Goal: Task Accomplishment & Management: Manage account settings

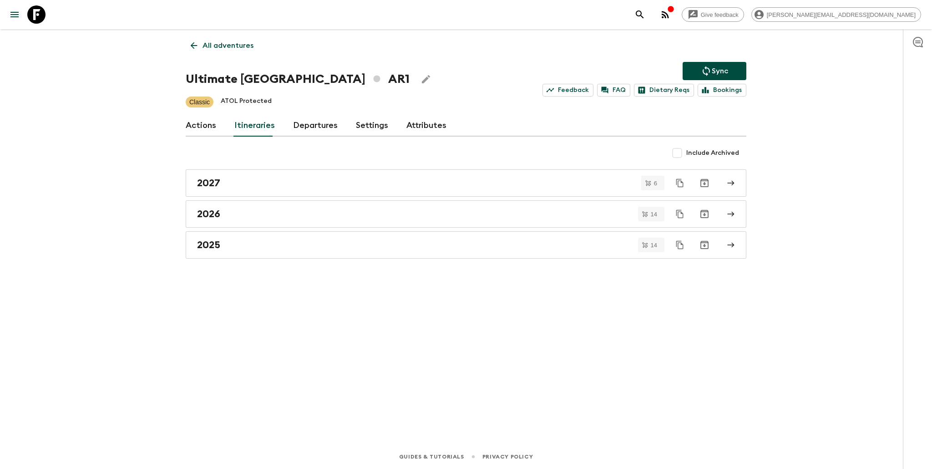
click at [236, 49] on p "All adventures" at bounding box center [228, 45] width 51 height 11
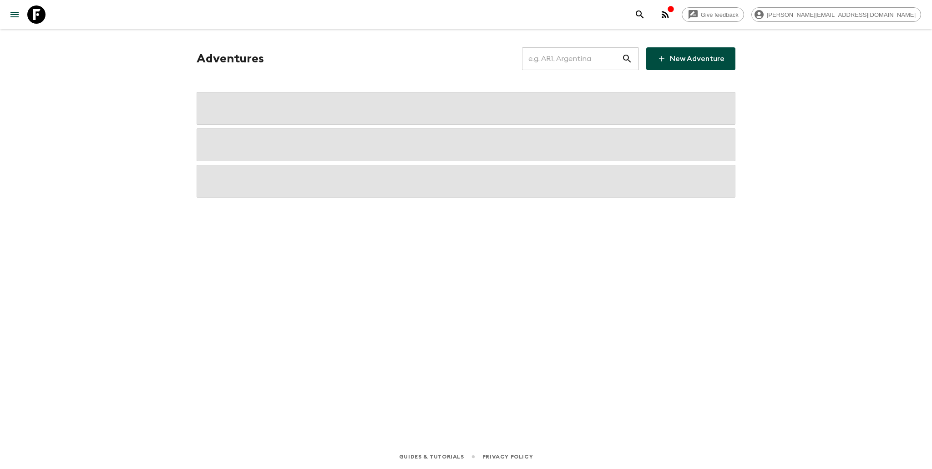
click at [563, 68] on input "text" at bounding box center [572, 58] width 100 height 25
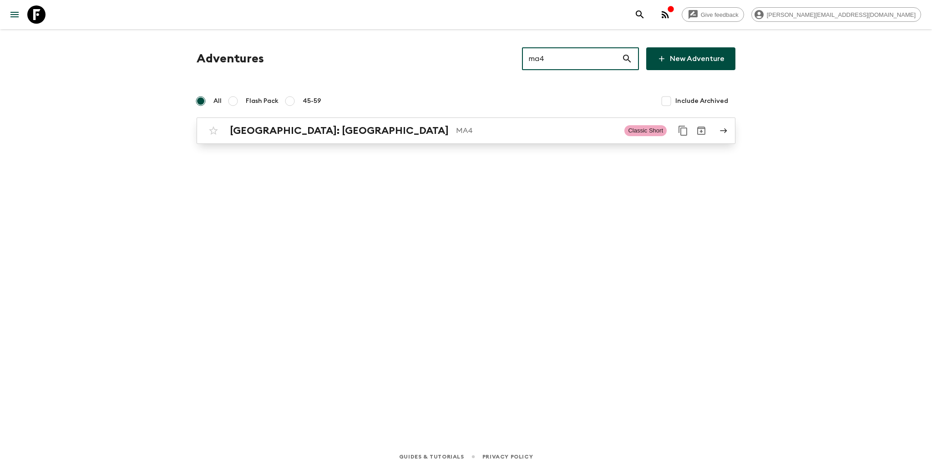
type input "ma4"
click at [456, 133] on p "MA4" at bounding box center [536, 130] width 161 height 11
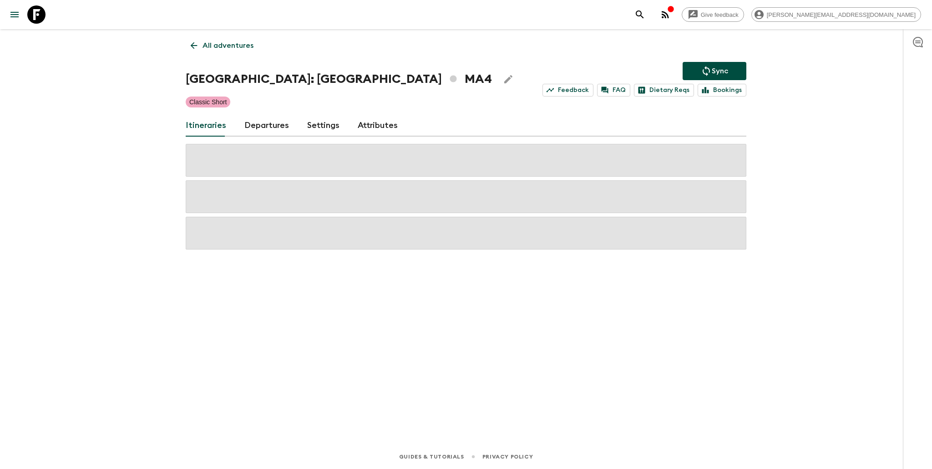
click at [264, 130] on link "Departures" at bounding box center [266, 126] width 45 height 22
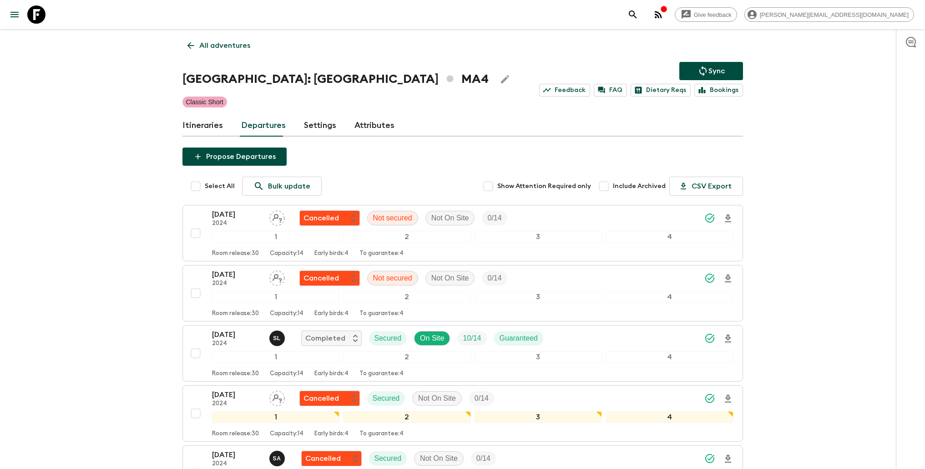
scroll to position [2142, 0]
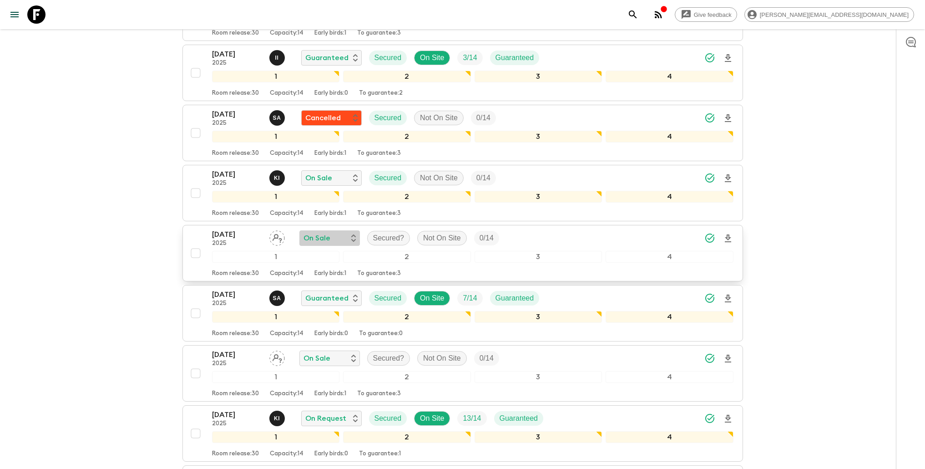
click at [339, 237] on div "On Sale" at bounding box center [330, 238] width 52 height 11
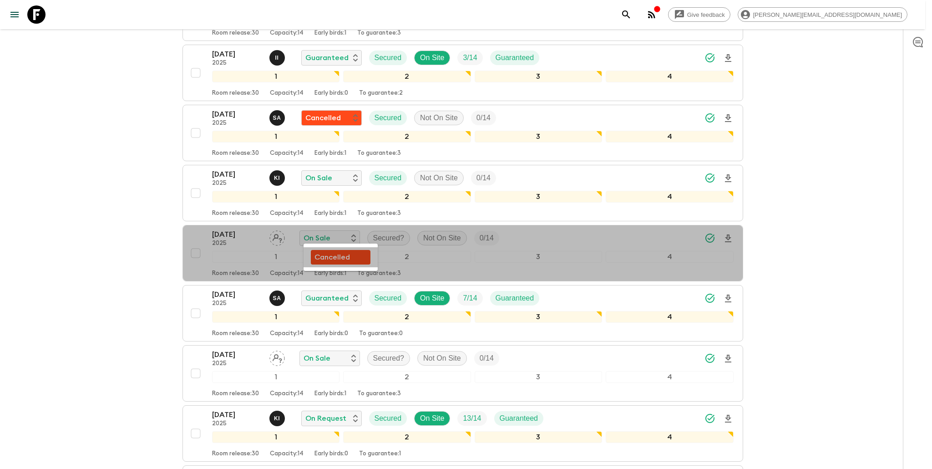
click at [339, 261] on p "Cancelled" at bounding box center [331, 257] width 35 height 11
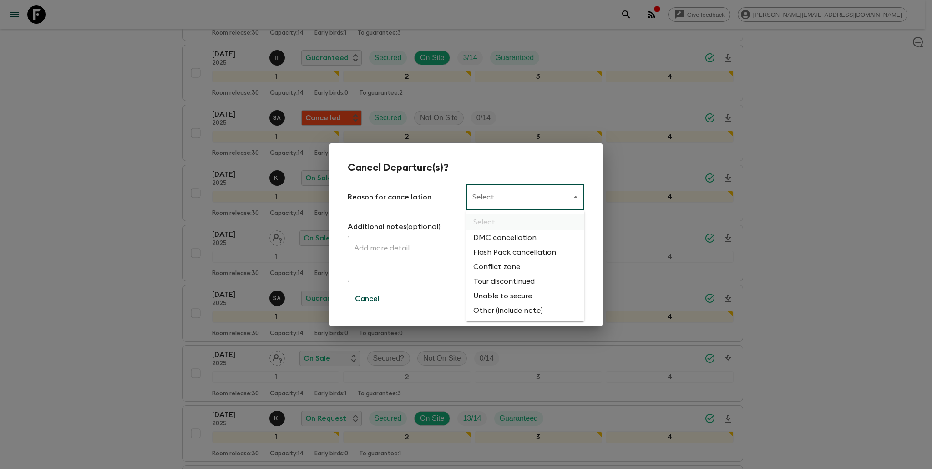
click at [538, 296] on li "Unable to secure" at bounding box center [525, 296] width 118 height 15
type input "UNABLE_TO_SECURE"
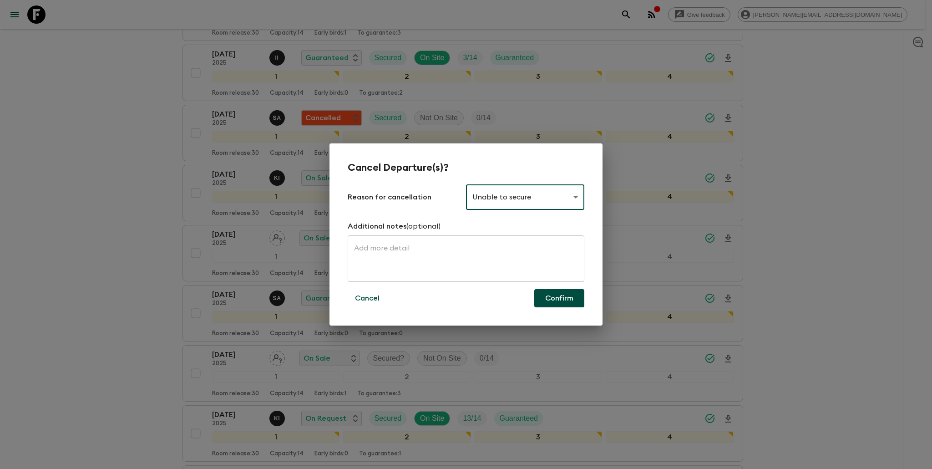
click at [560, 297] on button "Confirm" at bounding box center [559, 298] width 50 height 18
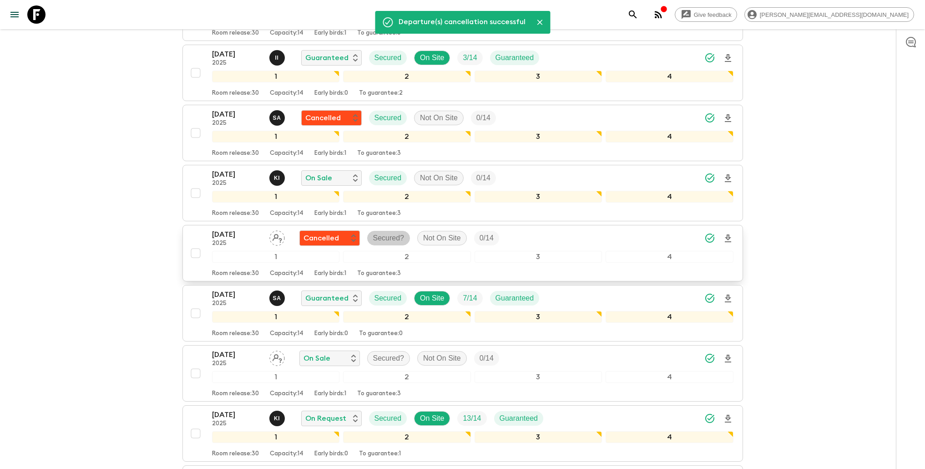
click at [398, 236] on p "Secured?" at bounding box center [388, 238] width 31 height 11
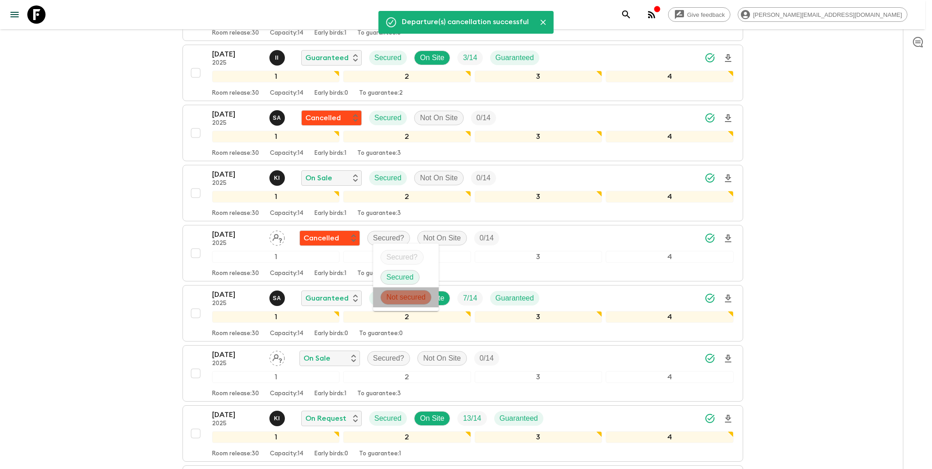
click at [404, 297] on p "Not secured" at bounding box center [405, 297] width 39 height 11
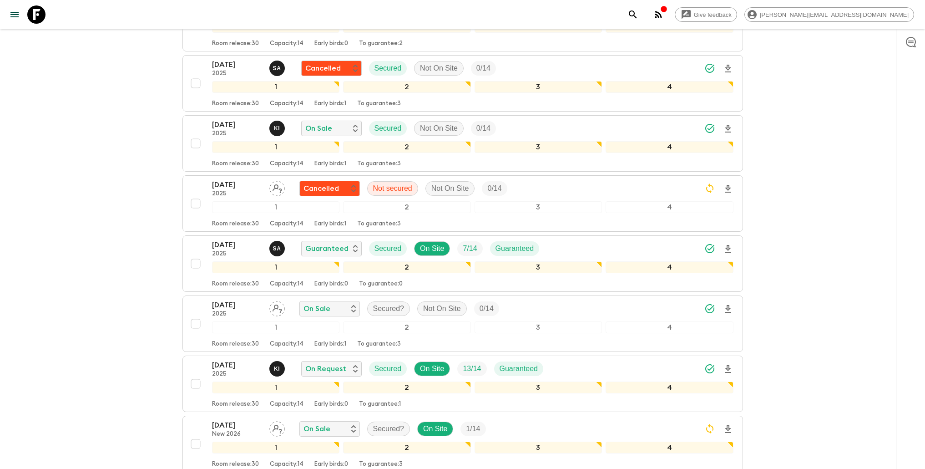
scroll to position [2227, 0]
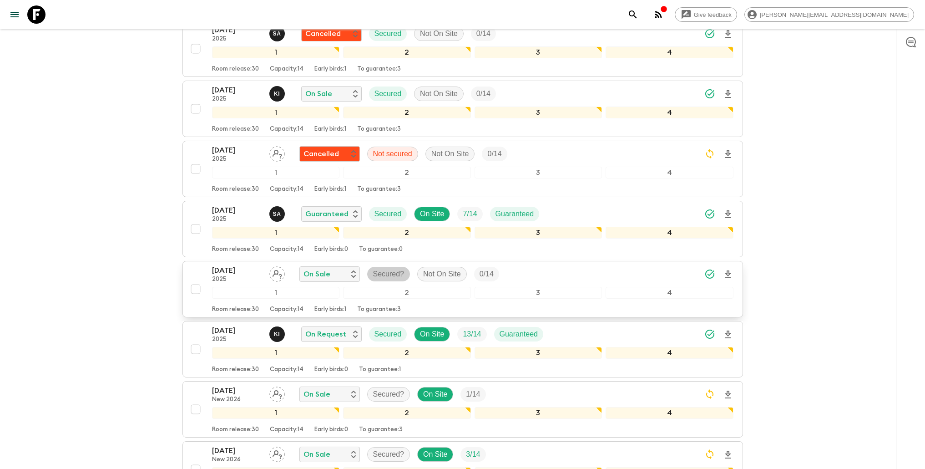
click at [398, 272] on p "Secured?" at bounding box center [388, 273] width 31 height 11
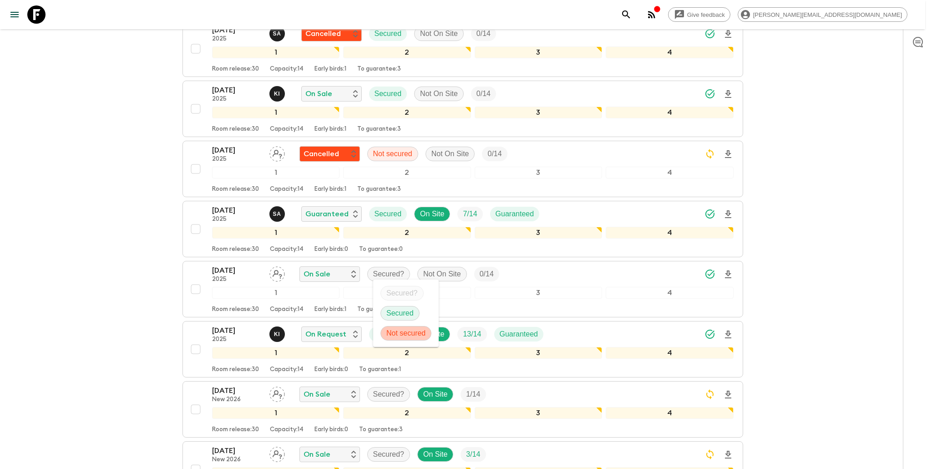
click at [405, 332] on p "Not secured" at bounding box center [405, 333] width 39 height 11
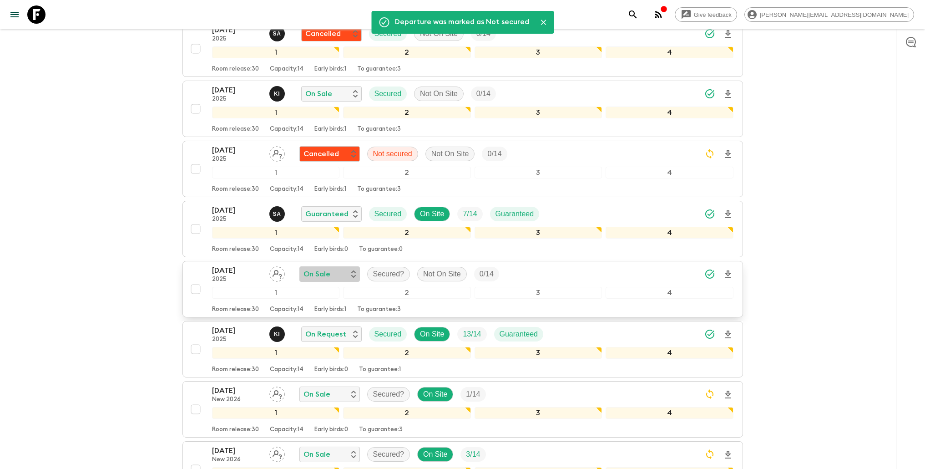
click at [337, 272] on div "On Sale" at bounding box center [330, 273] width 52 height 11
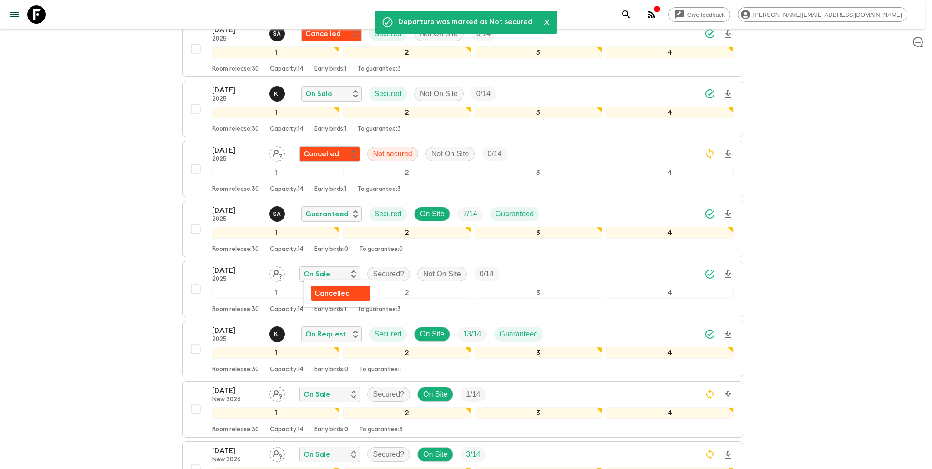
click at [339, 296] on p "Cancelled" at bounding box center [331, 293] width 35 height 11
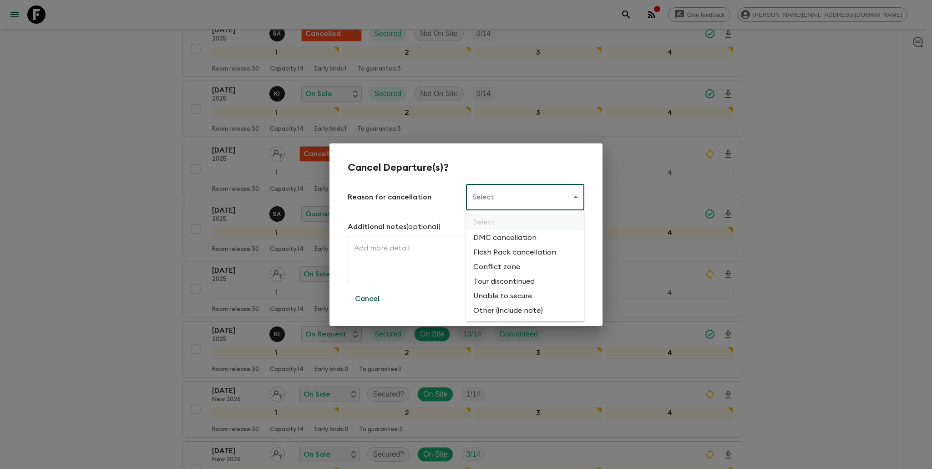
click at [524, 298] on li "Unable to secure" at bounding box center [525, 296] width 118 height 15
type input "UNABLE_TO_SECURE"
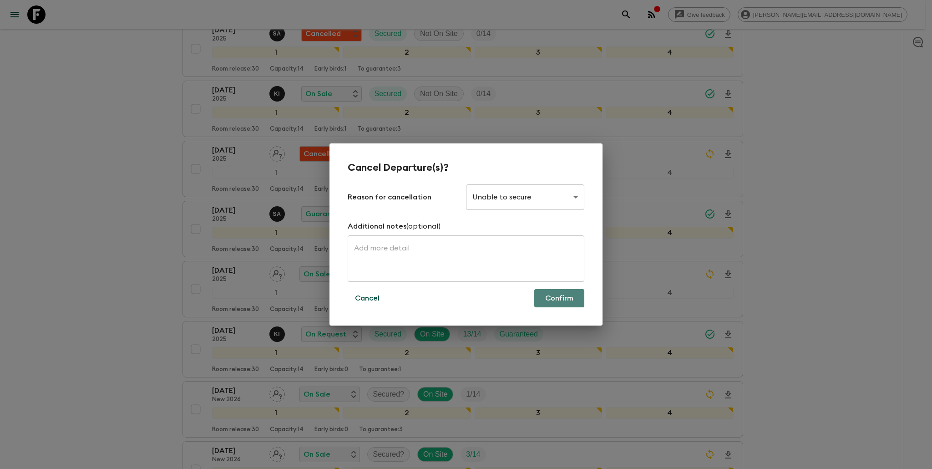
click at [575, 302] on button "Confirm" at bounding box center [559, 298] width 50 height 18
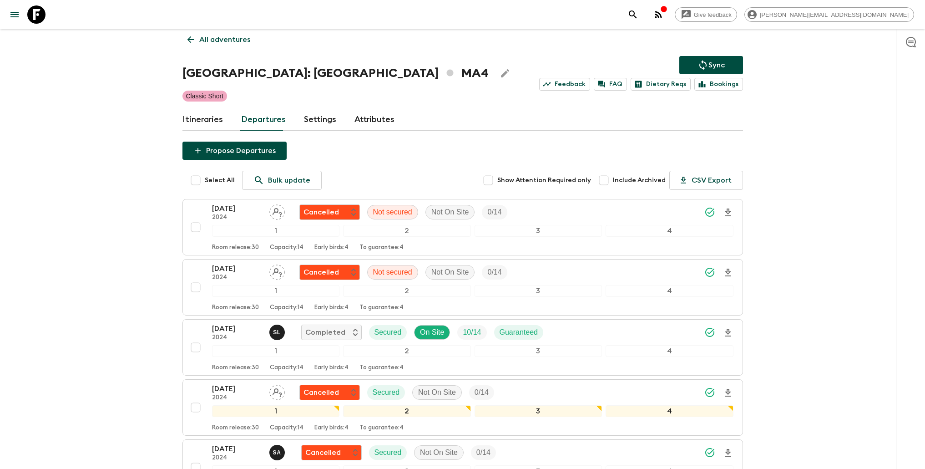
scroll to position [0, 0]
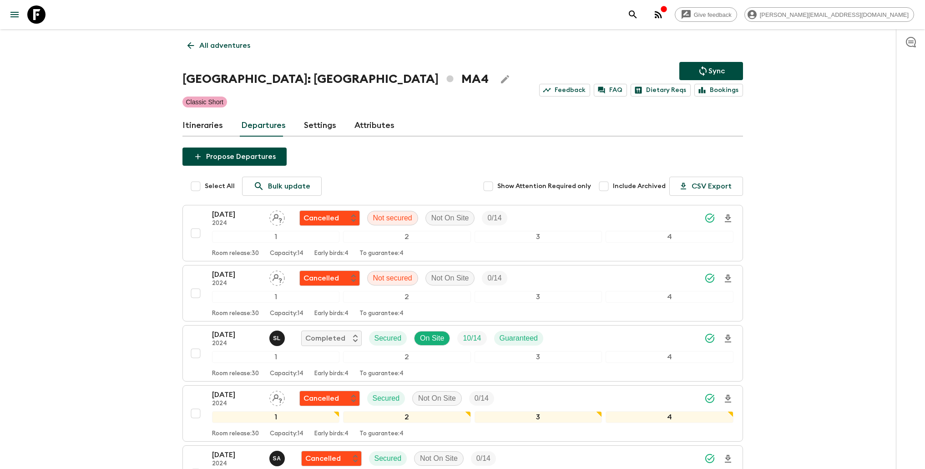
click at [240, 48] on p "All adventures" at bounding box center [224, 45] width 51 height 11
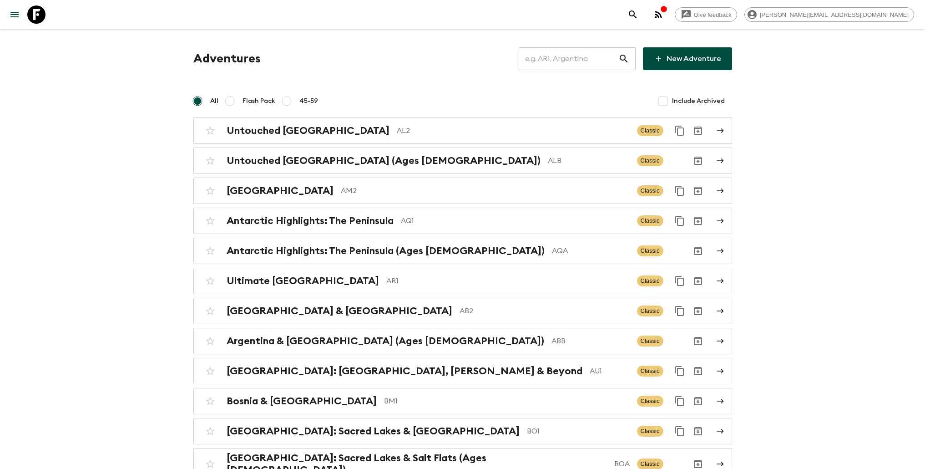
click at [565, 59] on input "text" at bounding box center [569, 58] width 100 height 25
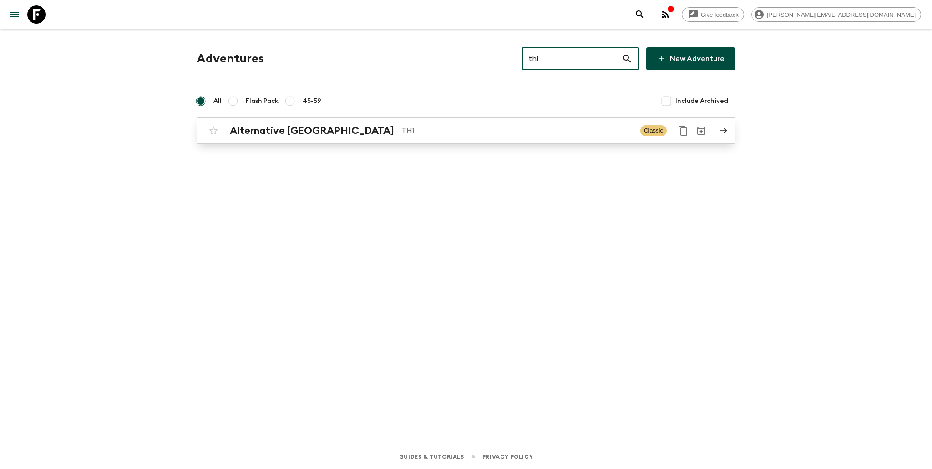
type input "th1"
click at [321, 134] on h2 "Alternative [GEOGRAPHIC_DATA]" at bounding box center [312, 131] width 164 height 12
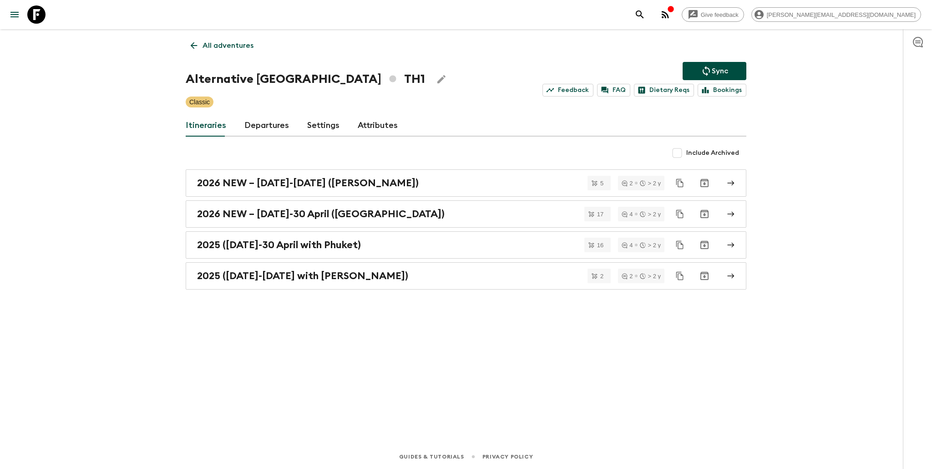
click at [267, 126] on link "Departures" at bounding box center [266, 126] width 45 height 22
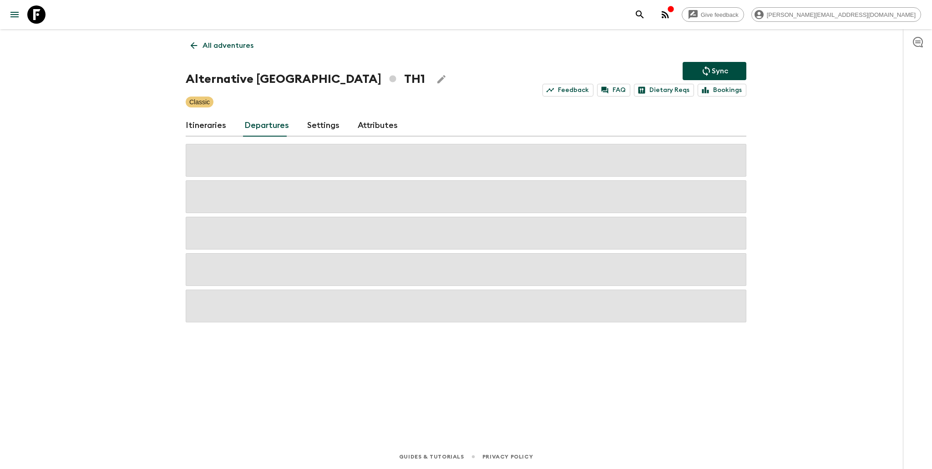
click at [225, 124] on link "Itineraries" at bounding box center [206, 126] width 41 height 22
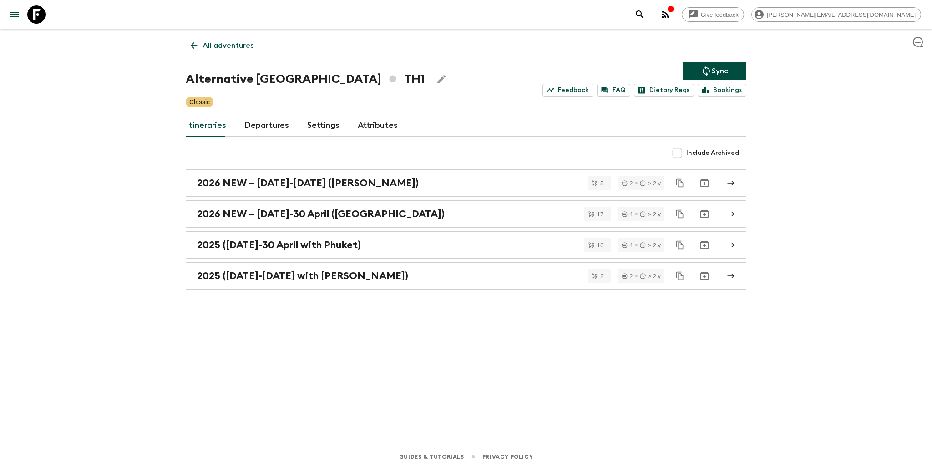
click at [265, 124] on link "Departures" at bounding box center [266, 126] width 45 height 22
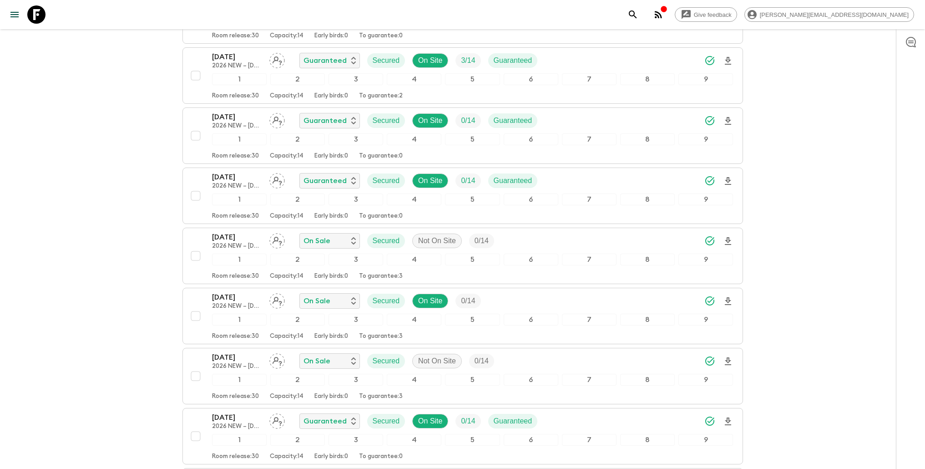
scroll to position [1514, 0]
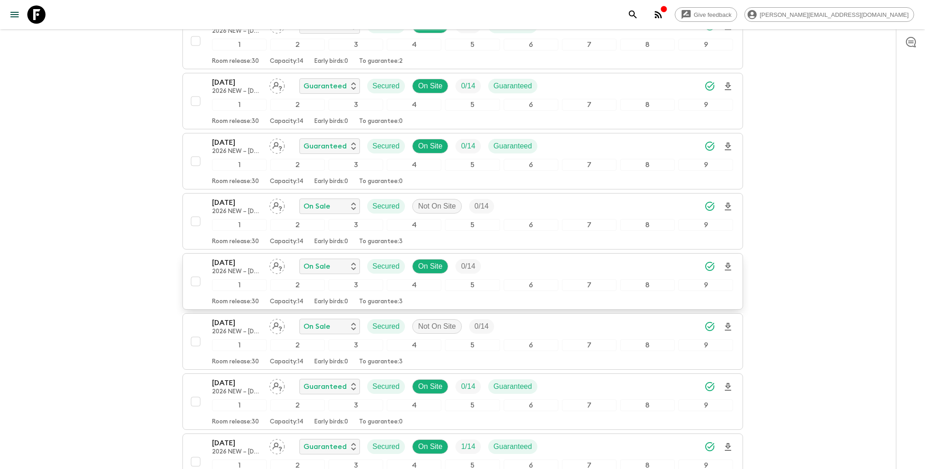
click at [196, 282] on input "checkbox" at bounding box center [196, 281] width 18 height 18
checkbox input "true"
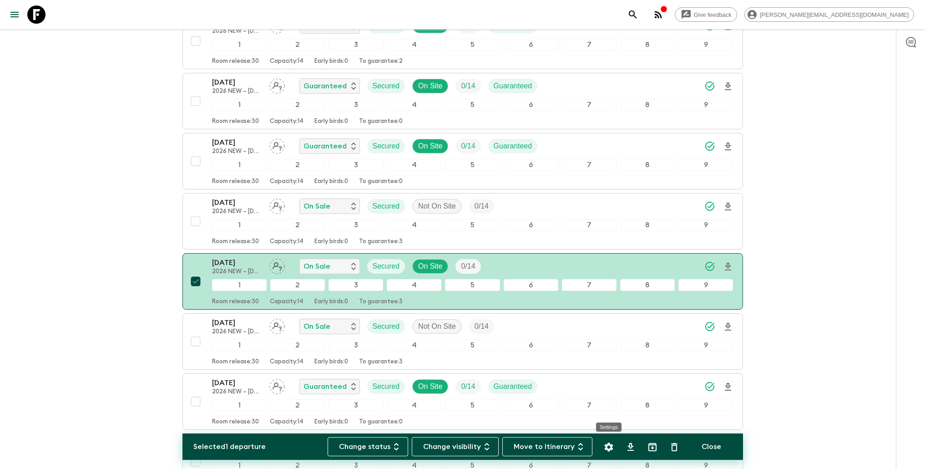
click at [610, 446] on icon "Settings" at bounding box center [608, 446] width 9 height 9
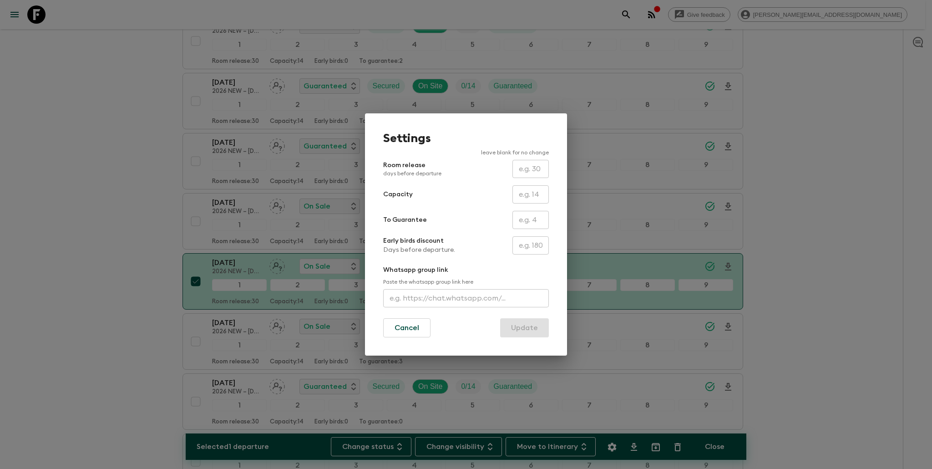
click at [537, 217] on input "text" at bounding box center [530, 220] width 36 height 18
type input "0"
click at [525, 327] on button "Update" at bounding box center [524, 327] width 49 height 19
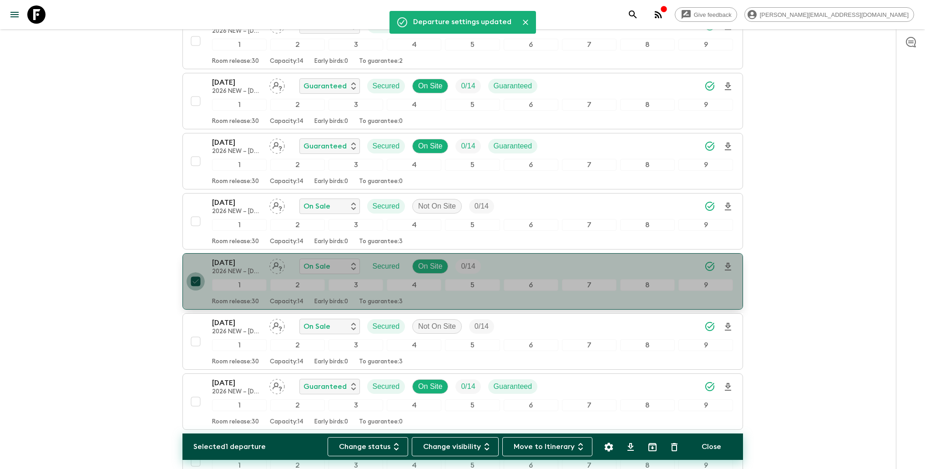
click at [195, 283] on input "checkbox" at bounding box center [196, 281] width 18 height 18
checkbox input "false"
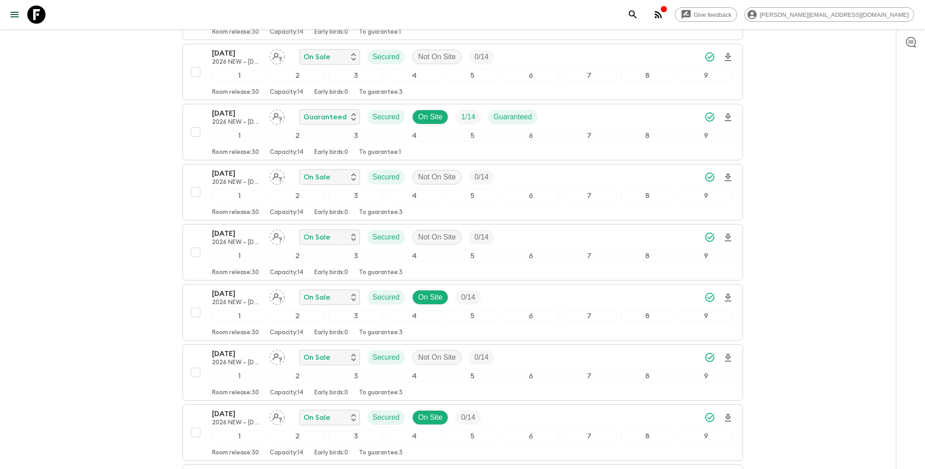
scroll to position [1997, 0]
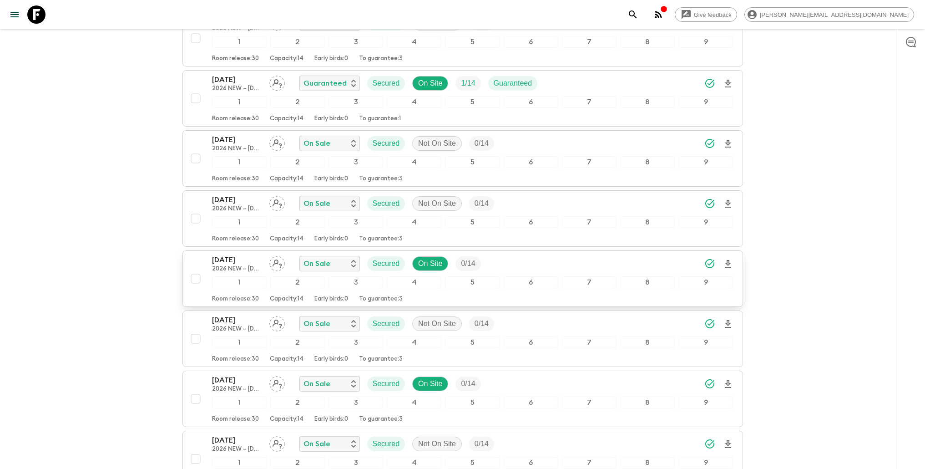
click at [195, 279] on input "checkbox" at bounding box center [196, 278] width 18 height 18
checkbox input "true"
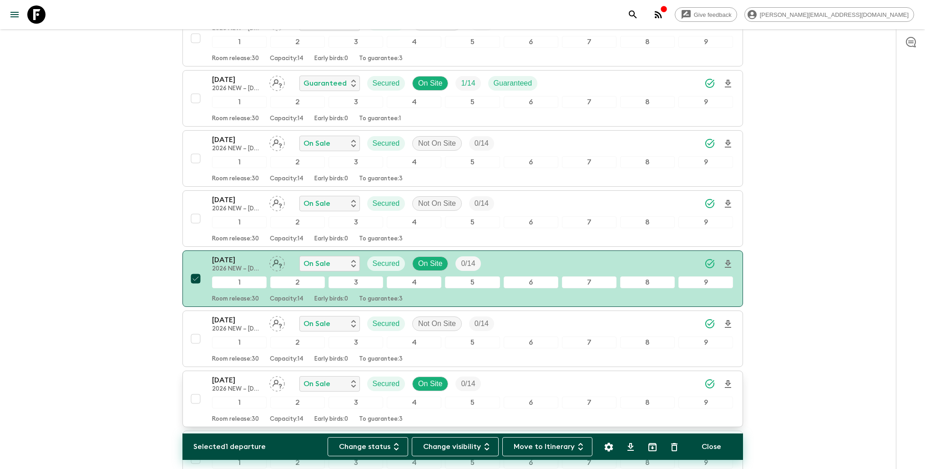
click at [197, 400] on input "checkbox" at bounding box center [196, 399] width 18 height 18
checkbox input "true"
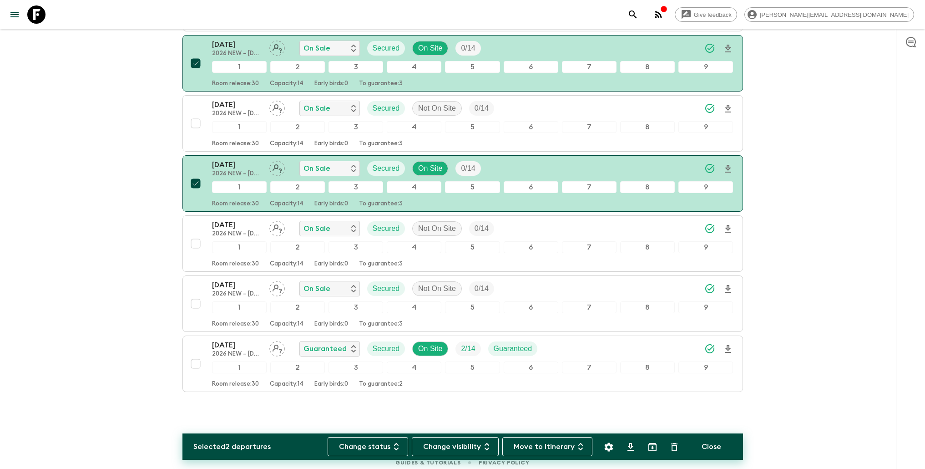
scroll to position [2217, 0]
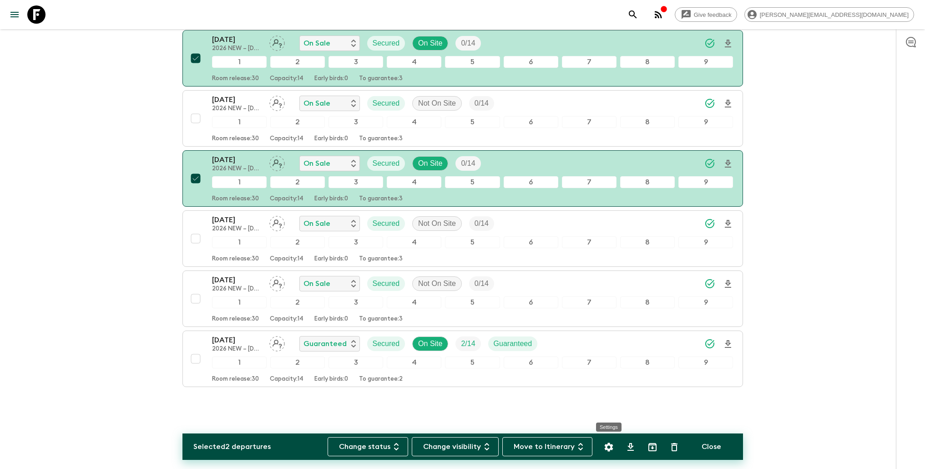
click at [613, 448] on icon "Settings" at bounding box center [608, 446] width 11 height 11
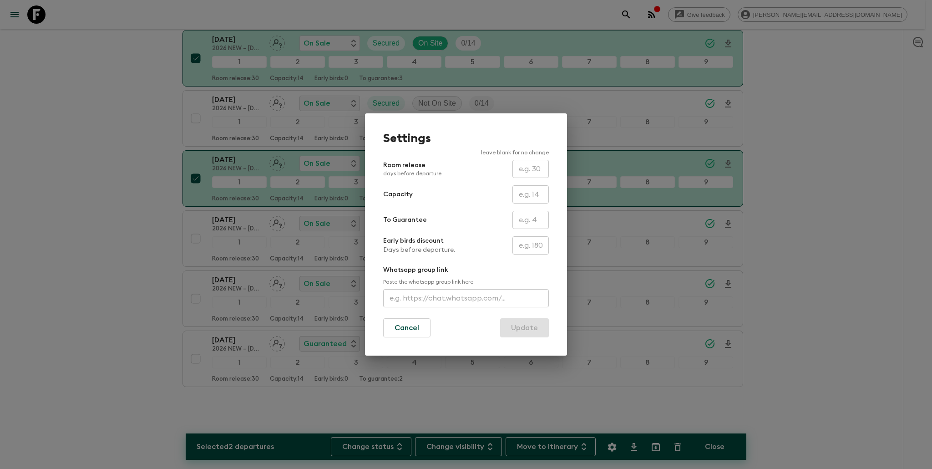
click at [538, 223] on input "text" at bounding box center [530, 220] width 36 height 18
type input "0"
click at [524, 327] on button "Update" at bounding box center [524, 327] width 49 height 19
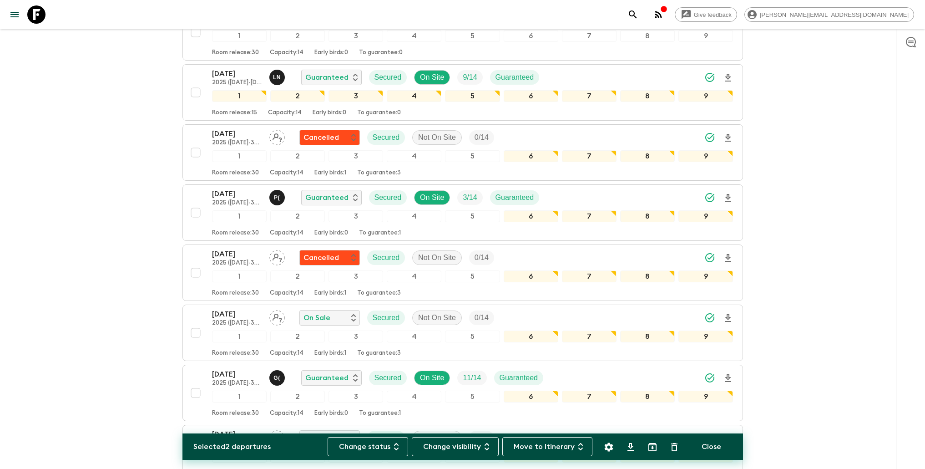
scroll to position [0, 0]
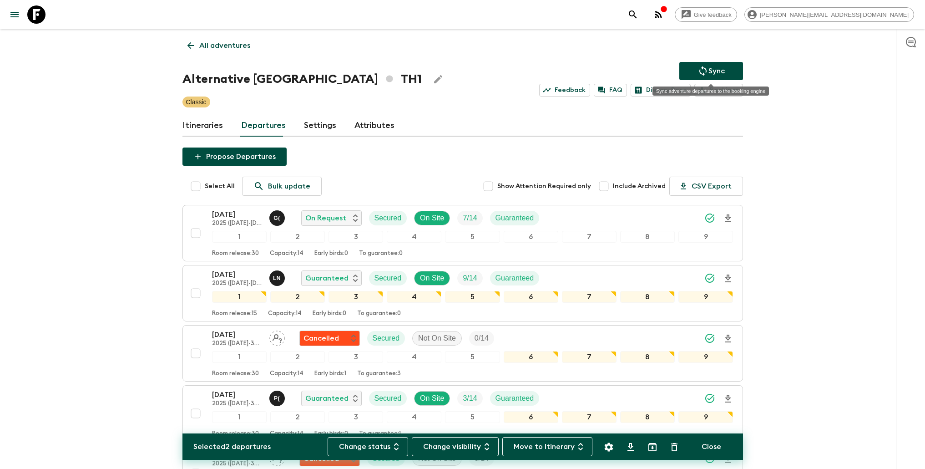
click at [695, 71] on button "Sync" at bounding box center [711, 71] width 64 height 18
click at [221, 47] on p "All adventures" at bounding box center [224, 45] width 51 height 11
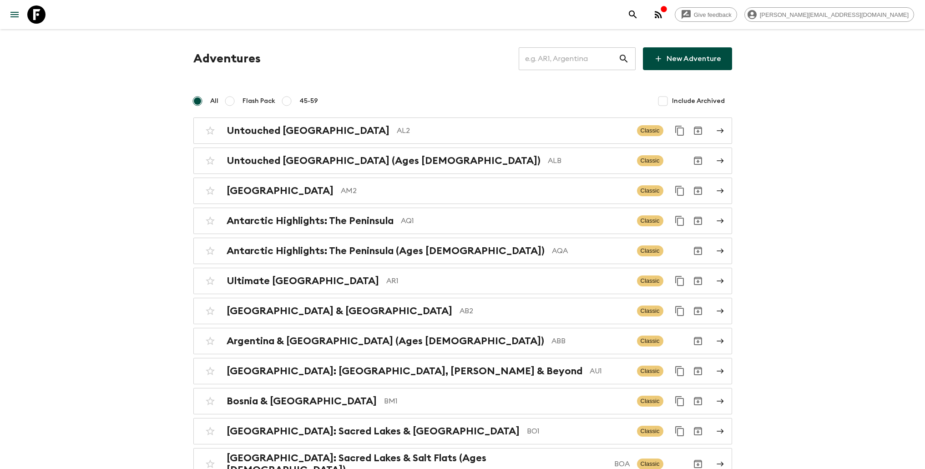
click at [561, 60] on input "text" at bounding box center [569, 58] width 100 height 25
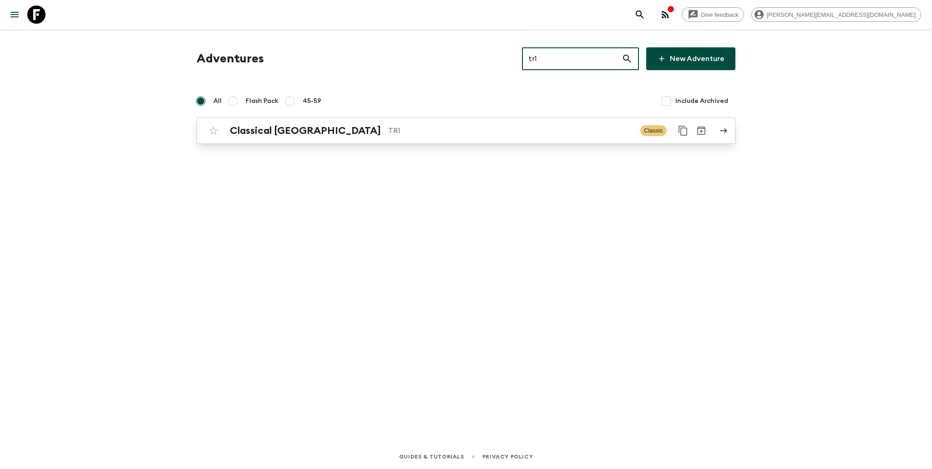
type input "tr1"
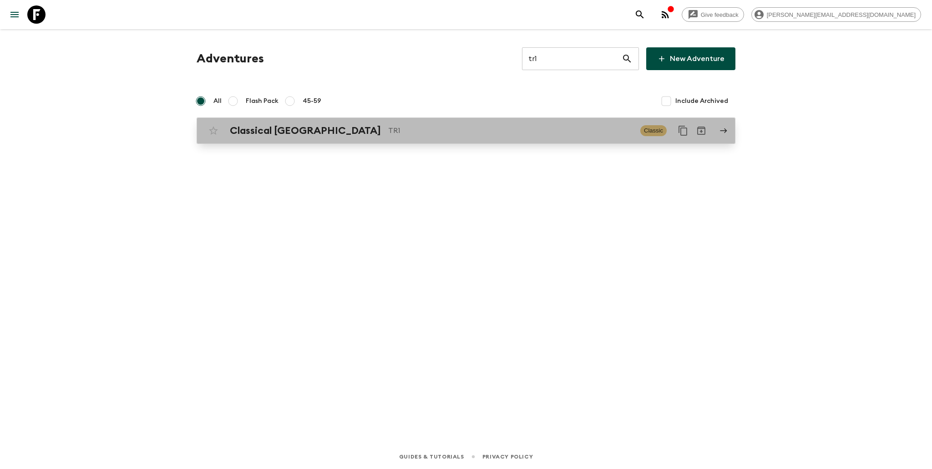
click at [388, 133] on p "TR1" at bounding box center [510, 130] width 245 height 11
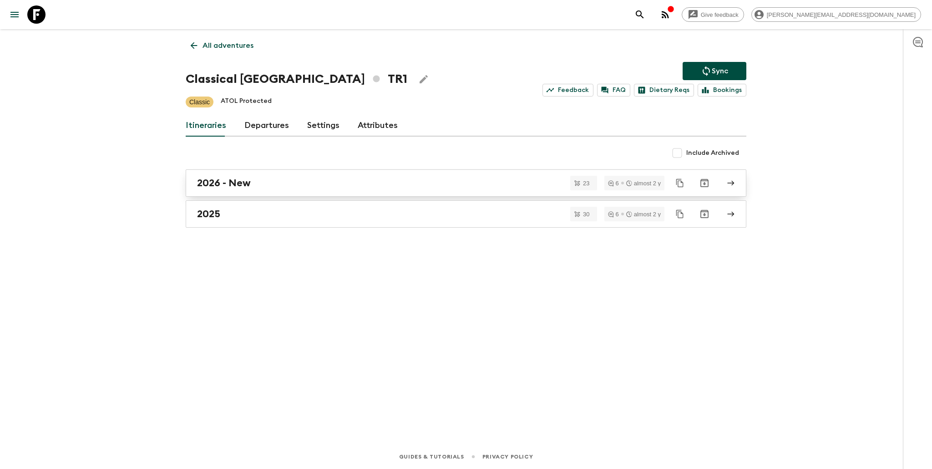
click at [250, 189] on link "2026 - New" at bounding box center [466, 182] width 561 height 27
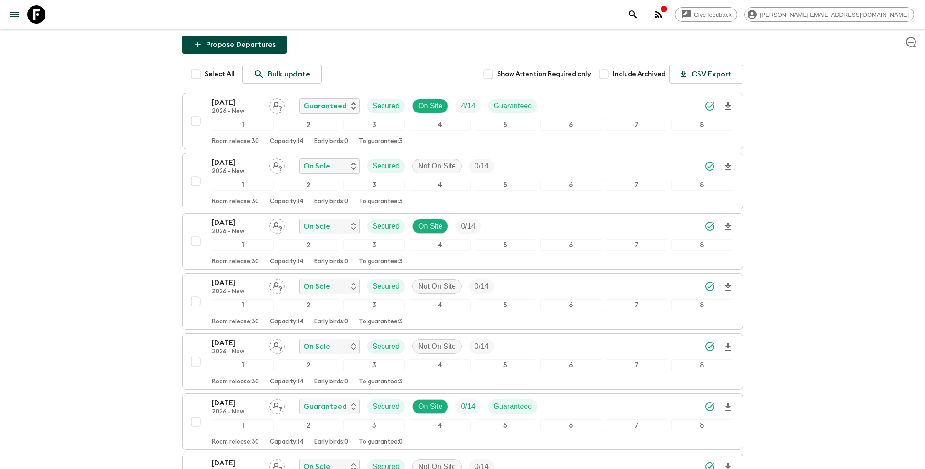
scroll to position [86, 0]
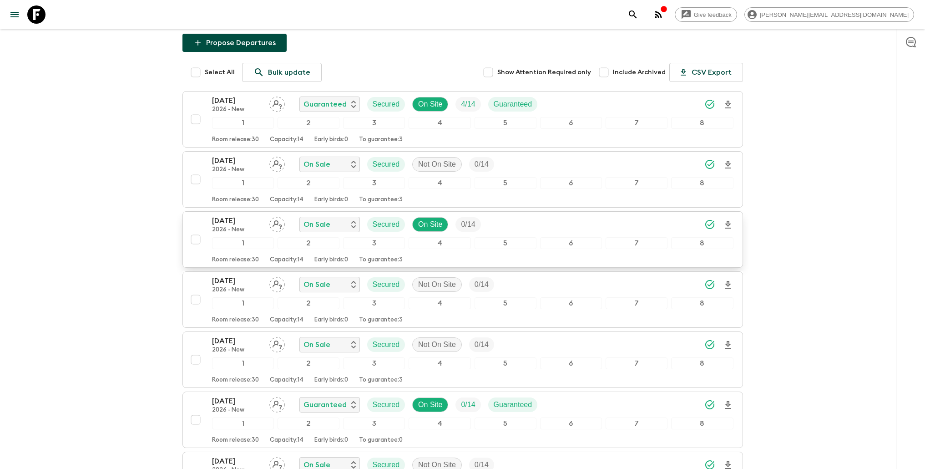
click at [196, 242] on input "checkbox" at bounding box center [196, 239] width 18 height 18
checkbox input "true"
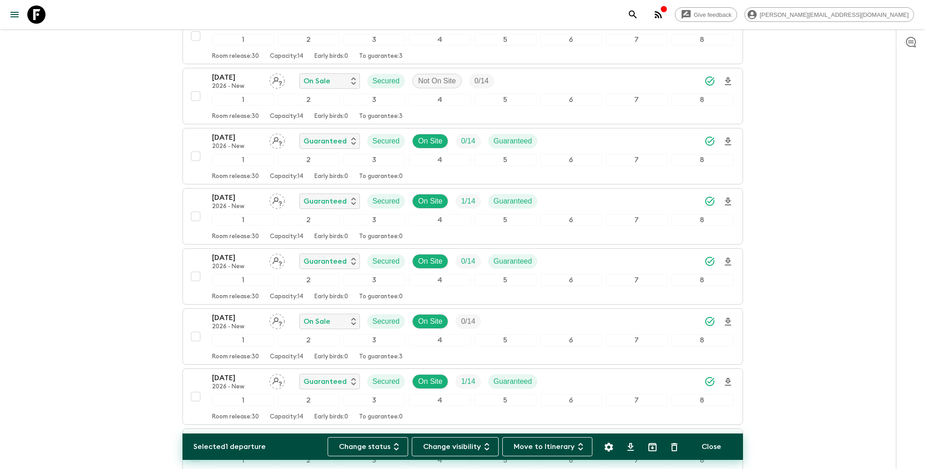
scroll to position [534, 0]
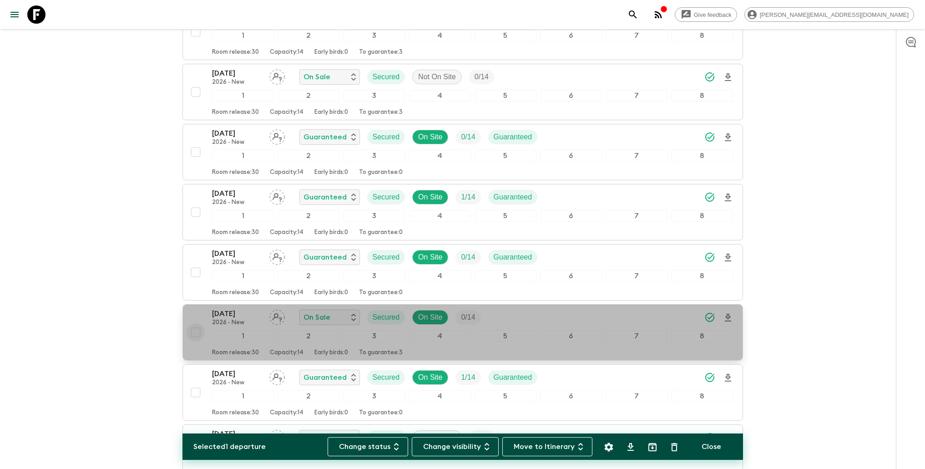
click at [195, 333] on input "checkbox" at bounding box center [196, 332] width 18 height 18
checkbox input "true"
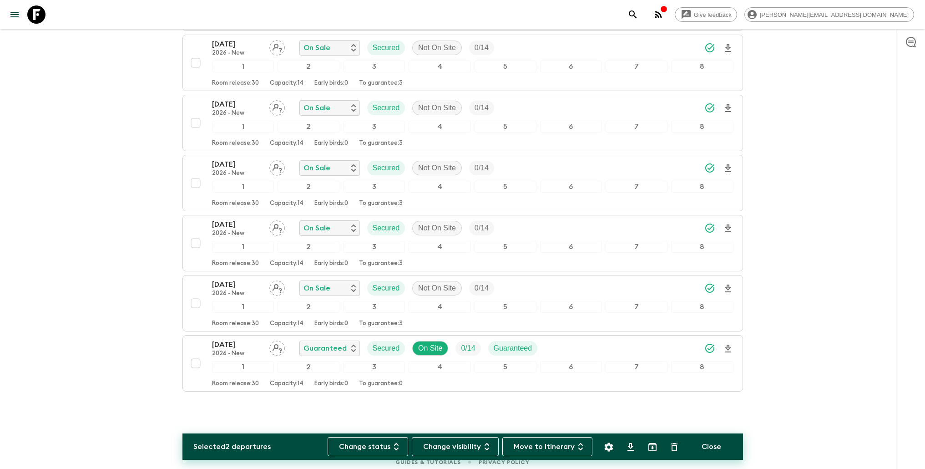
scroll to position [1170, 0]
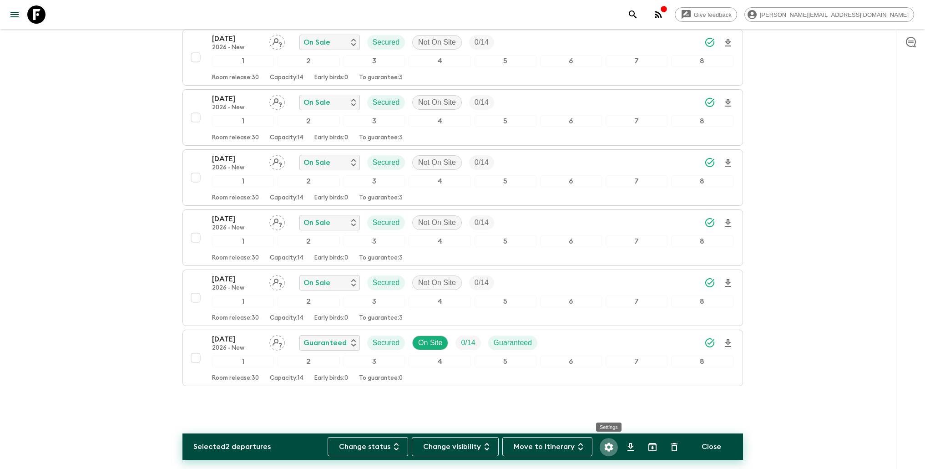
click at [611, 448] on icon "Settings" at bounding box center [608, 446] width 9 height 9
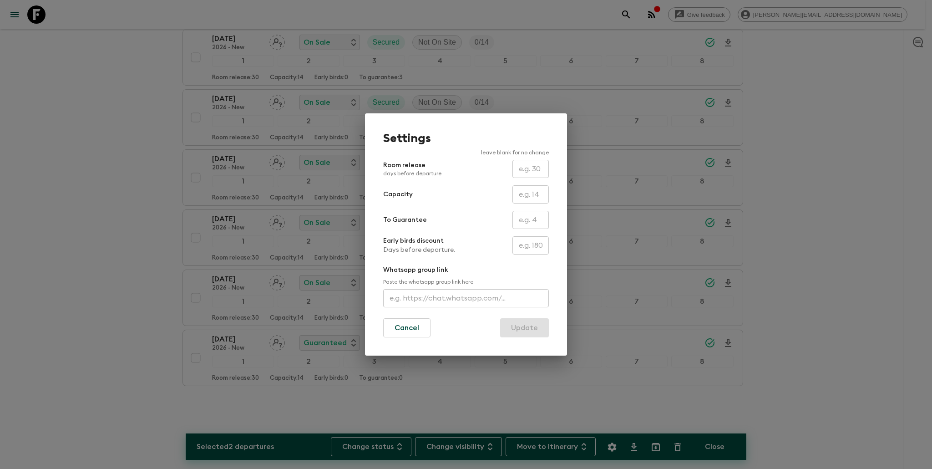
click at [538, 227] on input "text" at bounding box center [530, 220] width 36 height 18
type input "0"
click at [532, 329] on button "Update" at bounding box center [524, 327] width 49 height 19
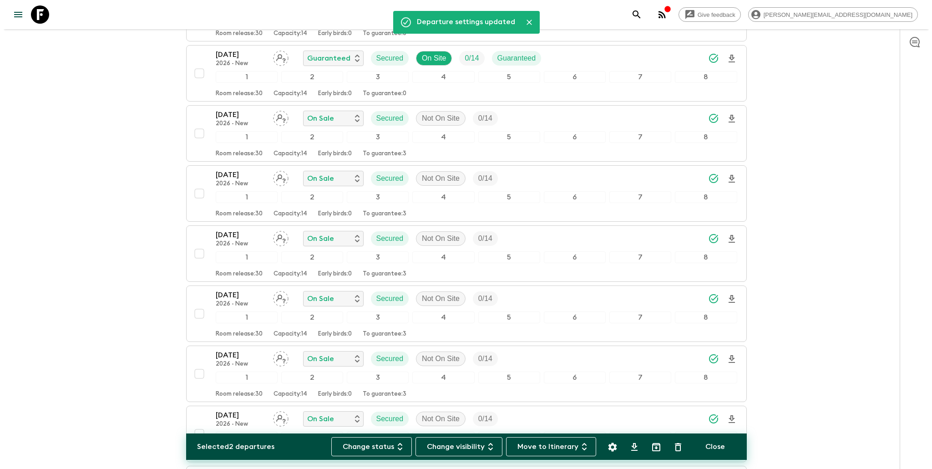
scroll to position [0, 0]
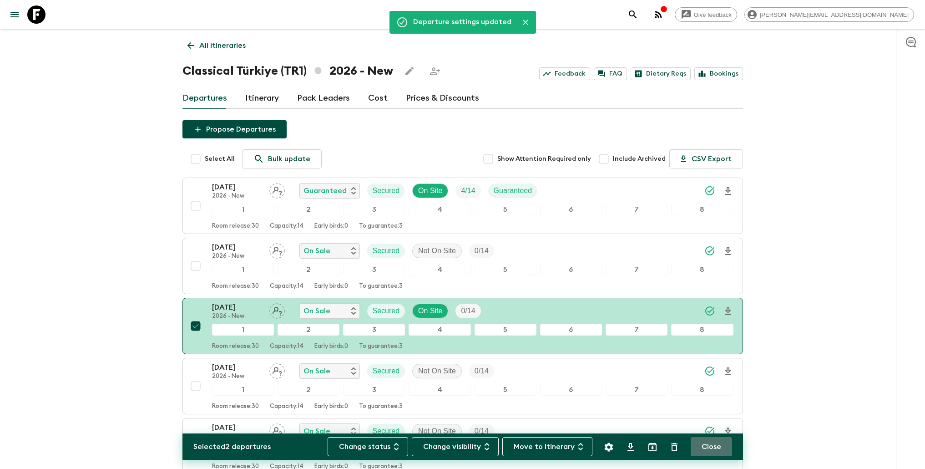
click at [717, 449] on button "Close" at bounding box center [711, 446] width 41 height 19
checkbox input "false"
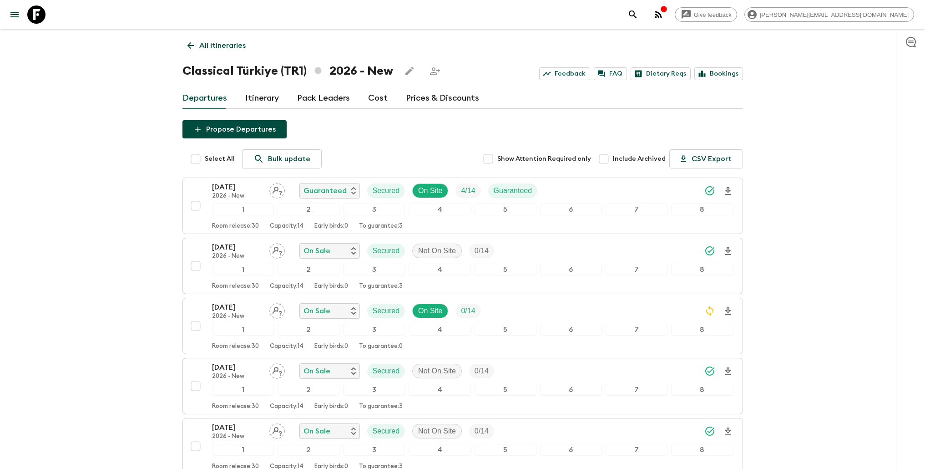
click at [231, 42] on p "All itineraries" at bounding box center [222, 45] width 46 height 11
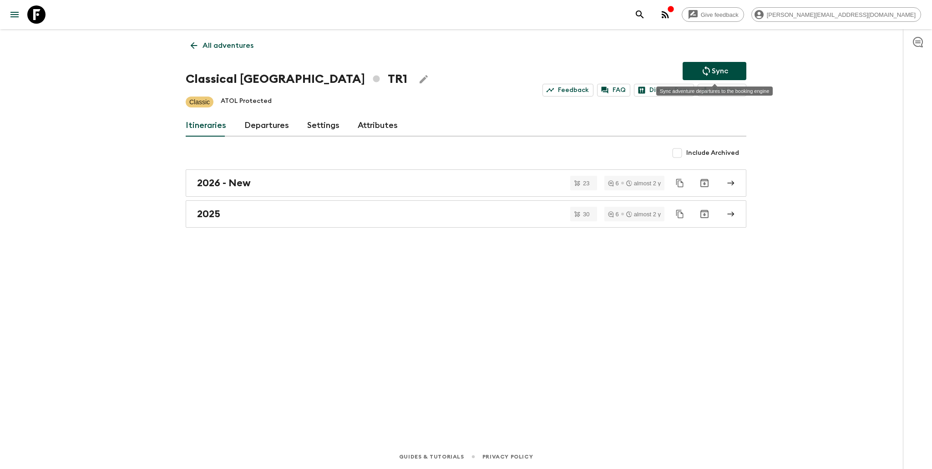
click at [732, 67] on button "Sync" at bounding box center [715, 71] width 64 height 18
